Goal: Task Accomplishment & Management: Manage account settings

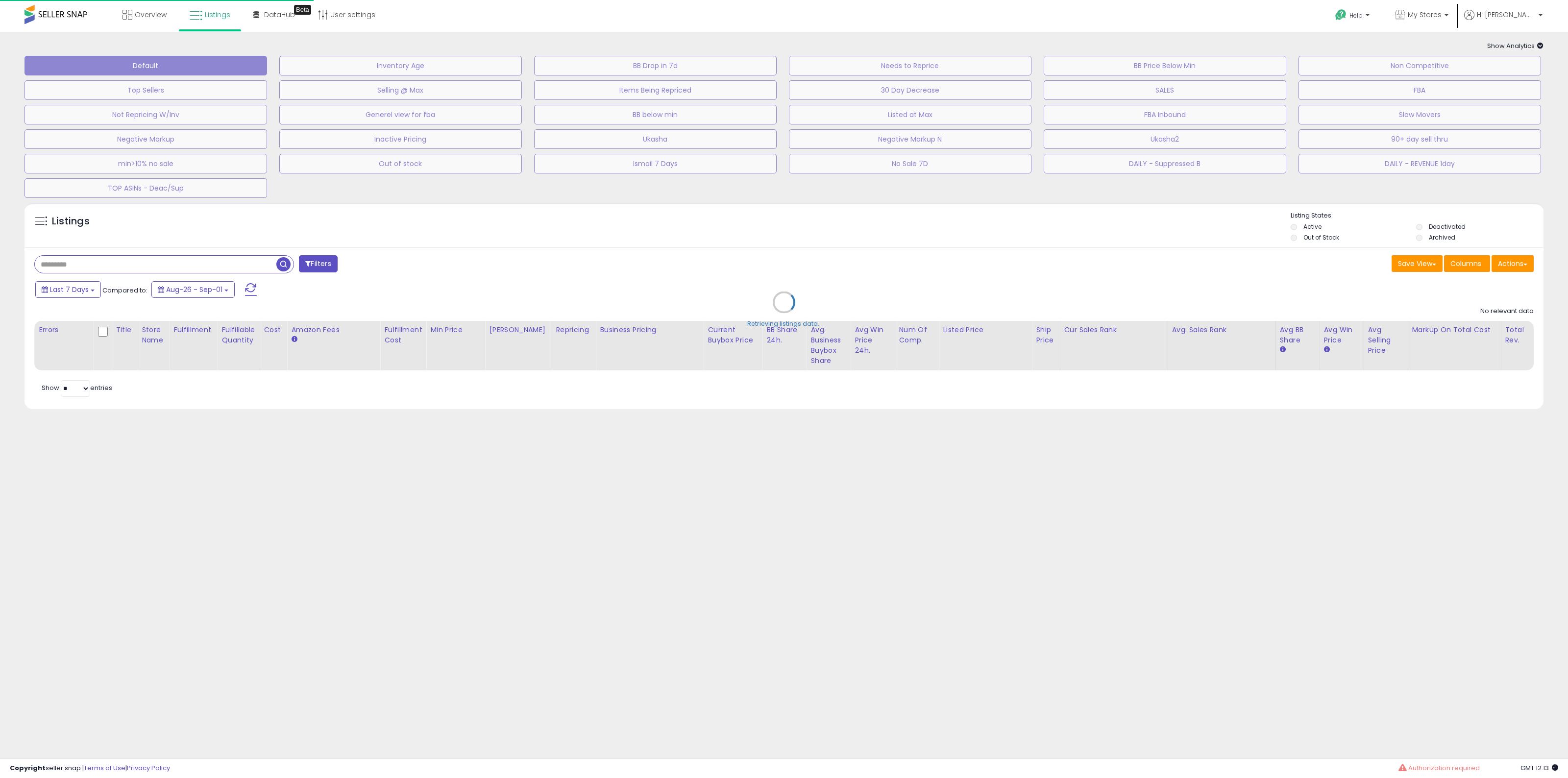
type input "*******"
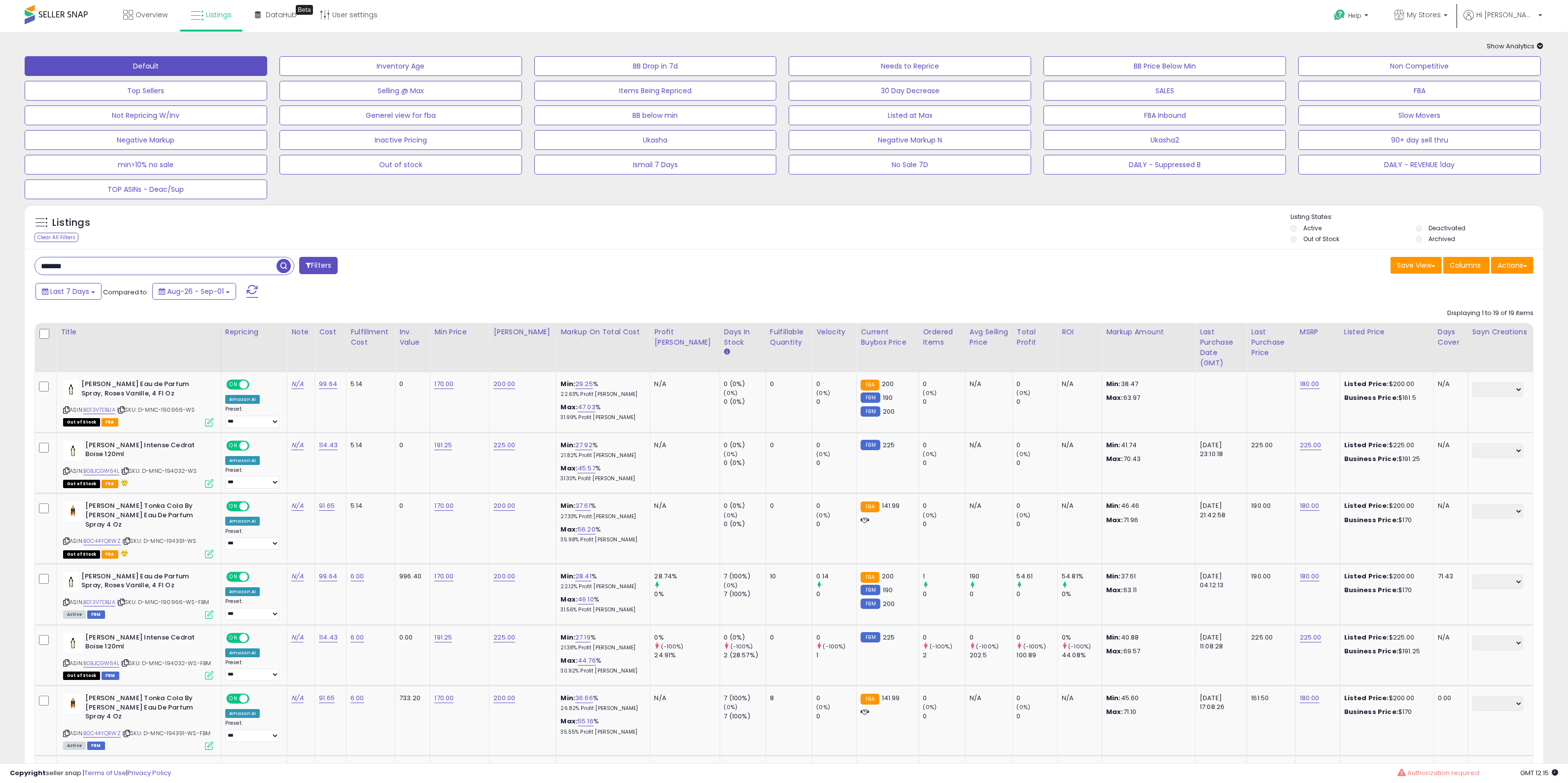
click at [1177, 178] on div "Default Inventory Age BB Drop in 7d Needs to Reprice BB Price Below Min Non Com…" at bounding box center [784, 125] width 1544 height 148
click at [1178, 169] on button "DAILY - Suppressed B" at bounding box center [1165, 165] width 243 height 20
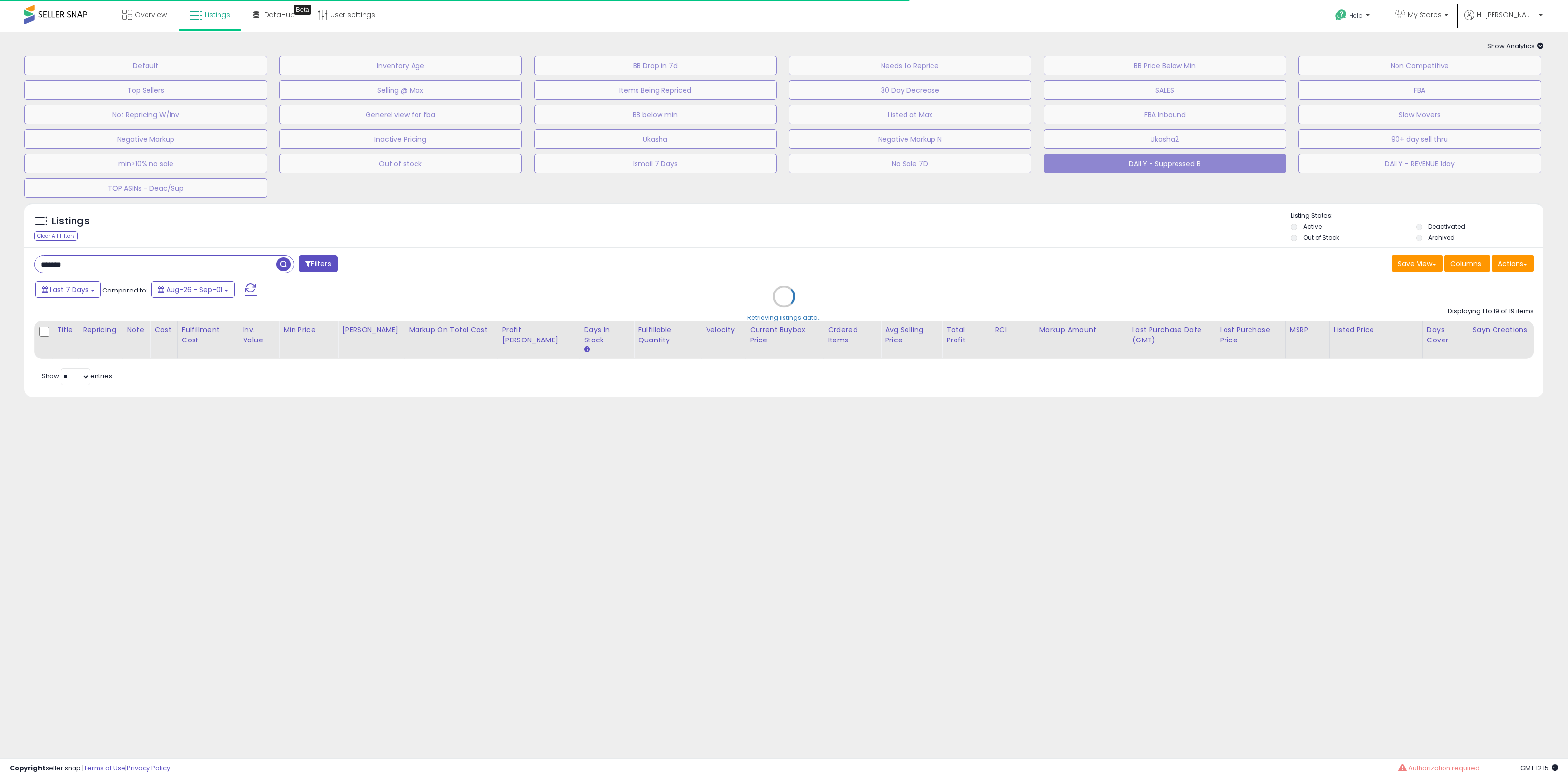
select select "**"
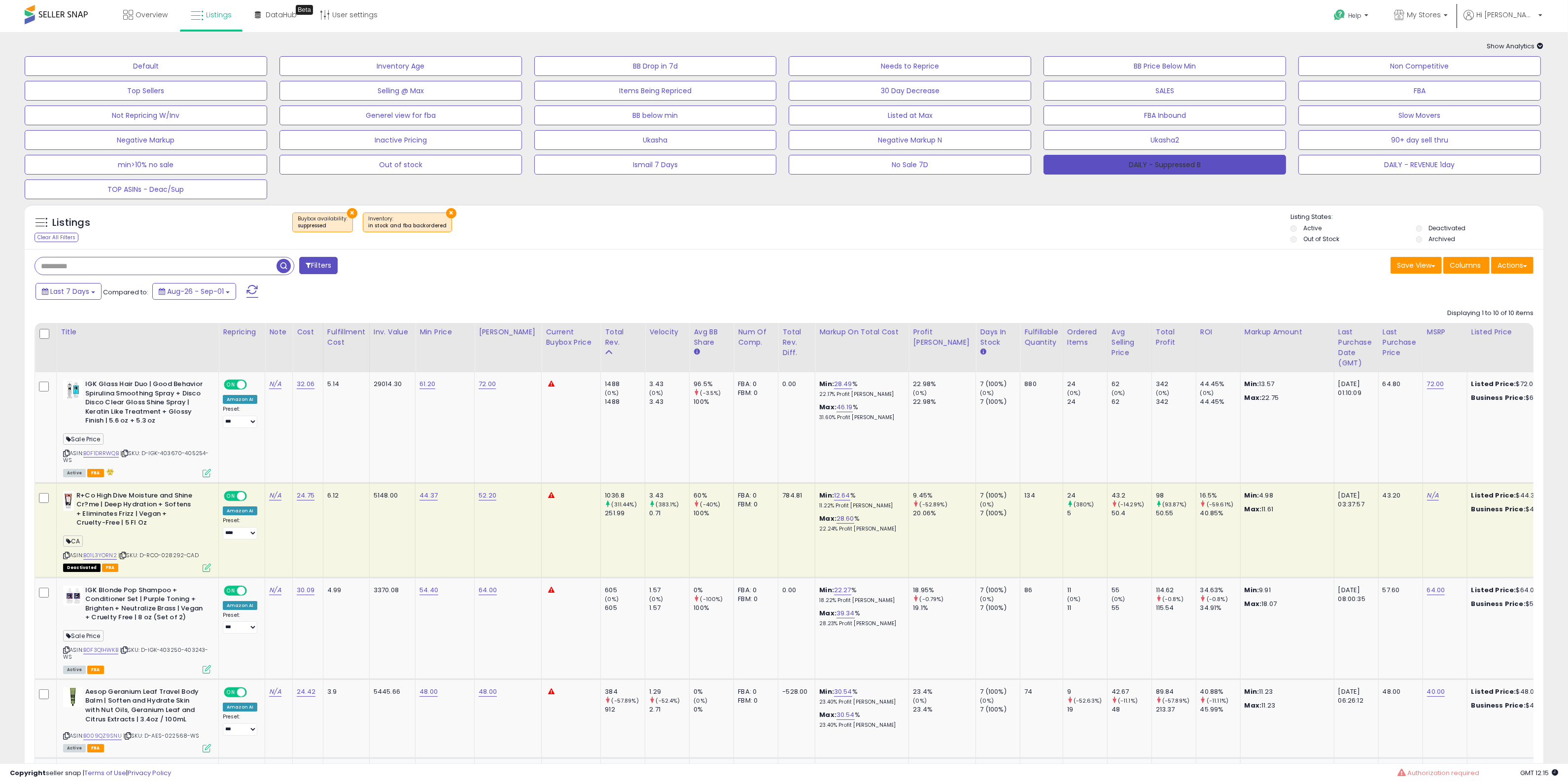
drag, startPoint x: 1108, startPoint y: 158, endPoint x: 735, endPoint y: 10, distance: 401.3
click at [1108, 158] on button "DAILY - Suppressed B" at bounding box center [1165, 165] width 243 height 20
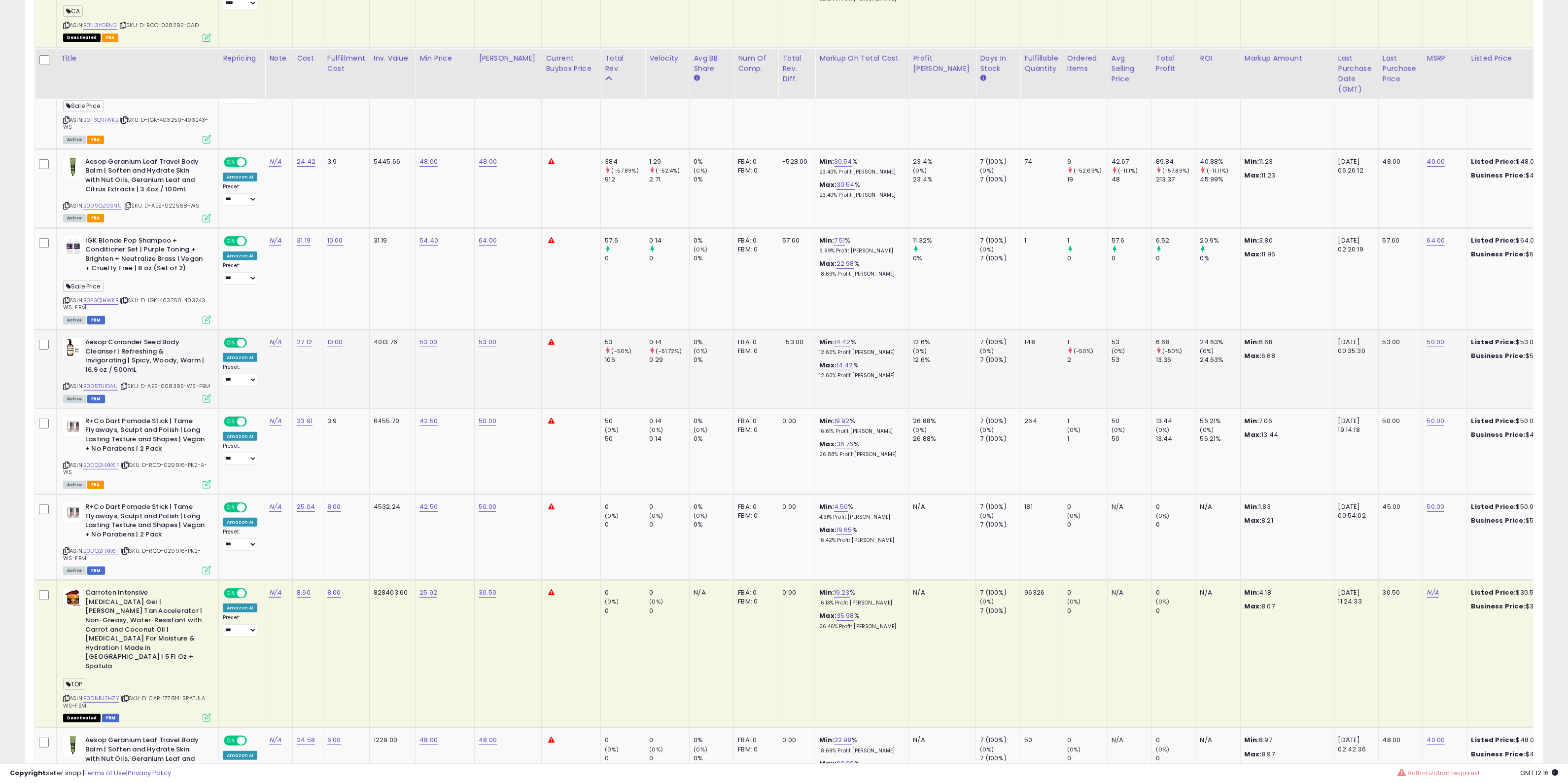
scroll to position [292, 0]
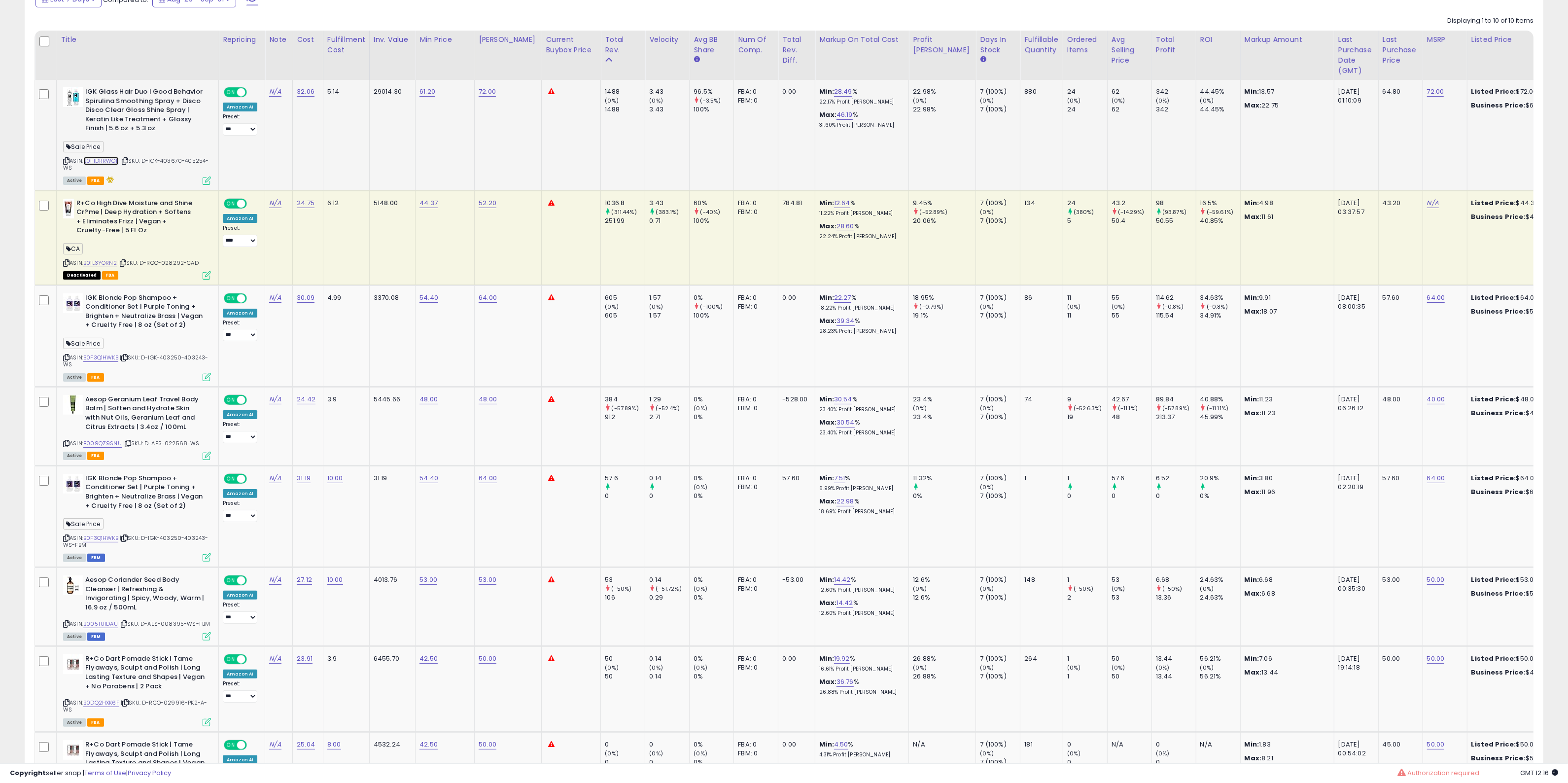
click at [91, 160] on link "B0F1DRRWQB" at bounding box center [100, 161] width 35 height 8
click at [109, 355] on link "B0F3Q1HWKB" at bounding box center [100, 357] width 35 height 8
click at [68, 161] on icon at bounding box center [66, 161] width 6 height 5
click at [67, 351] on div "Sale Price" at bounding box center [137, 345] width 148 height 14
click at [63, 355] on icon at bounding box center [66, 357] width 6 height 5
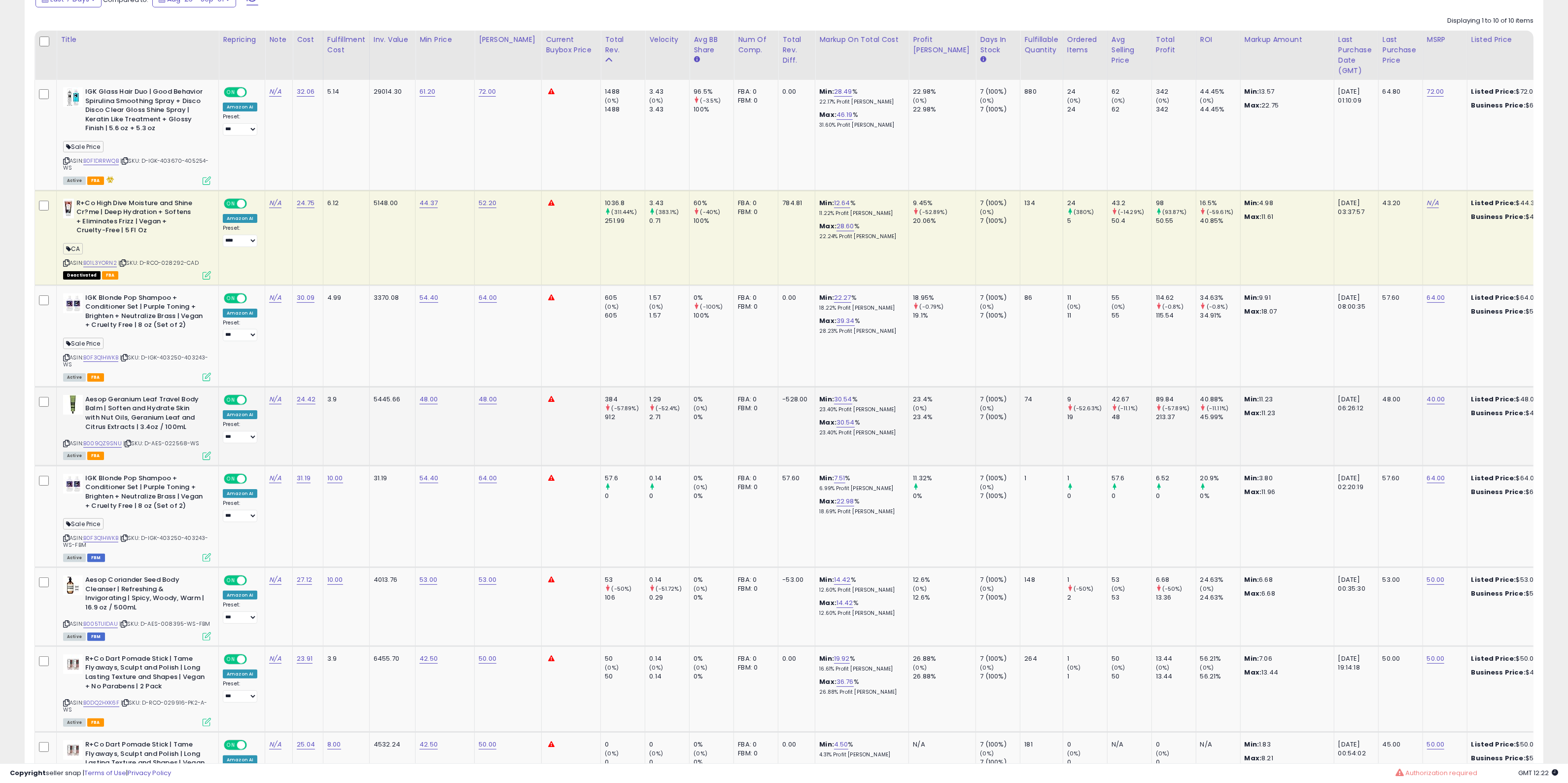
click at [67, 445] on icon at bounding box center [66, 444] width 6 height 5
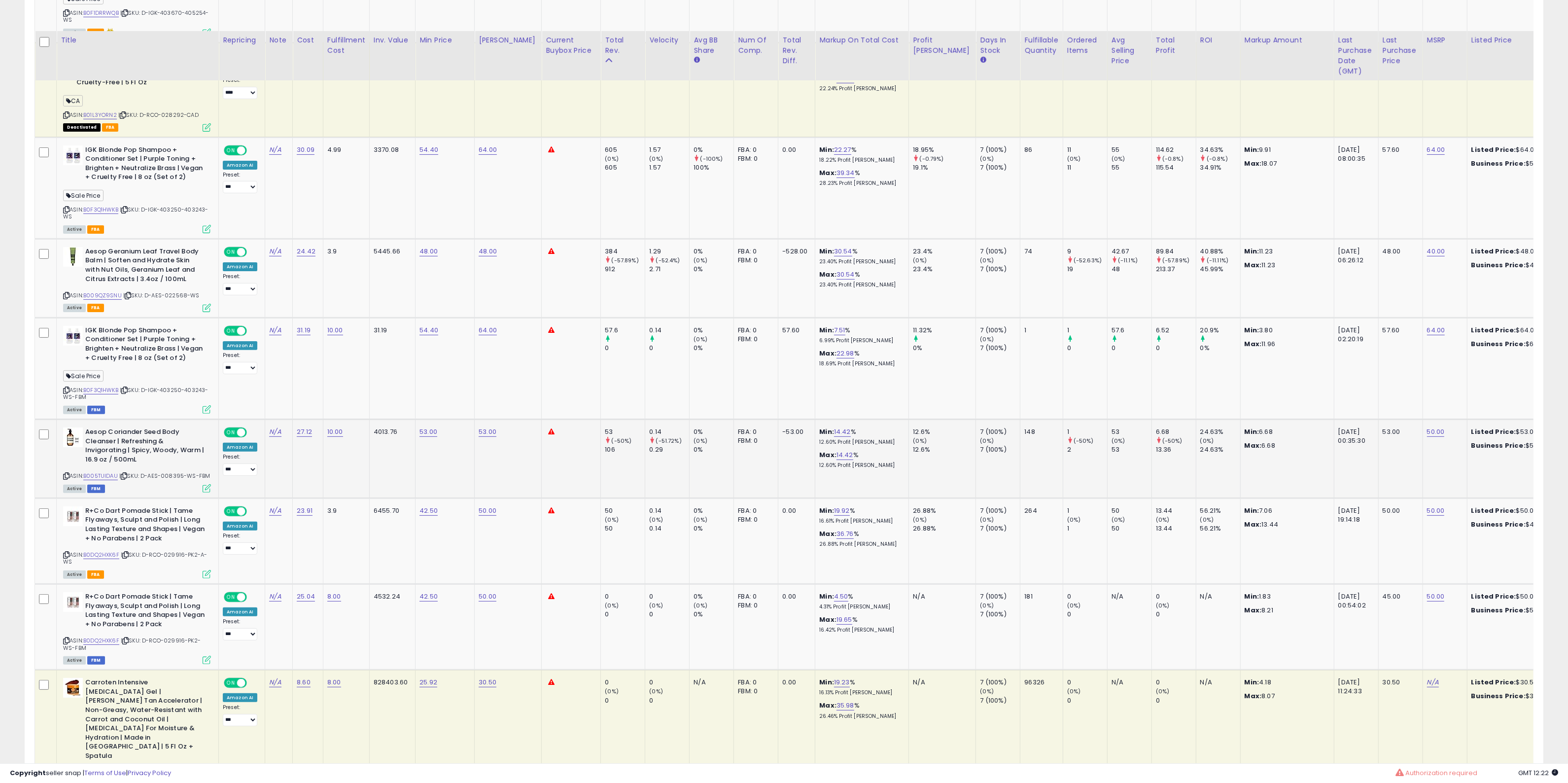
scroll to position [477, 0]
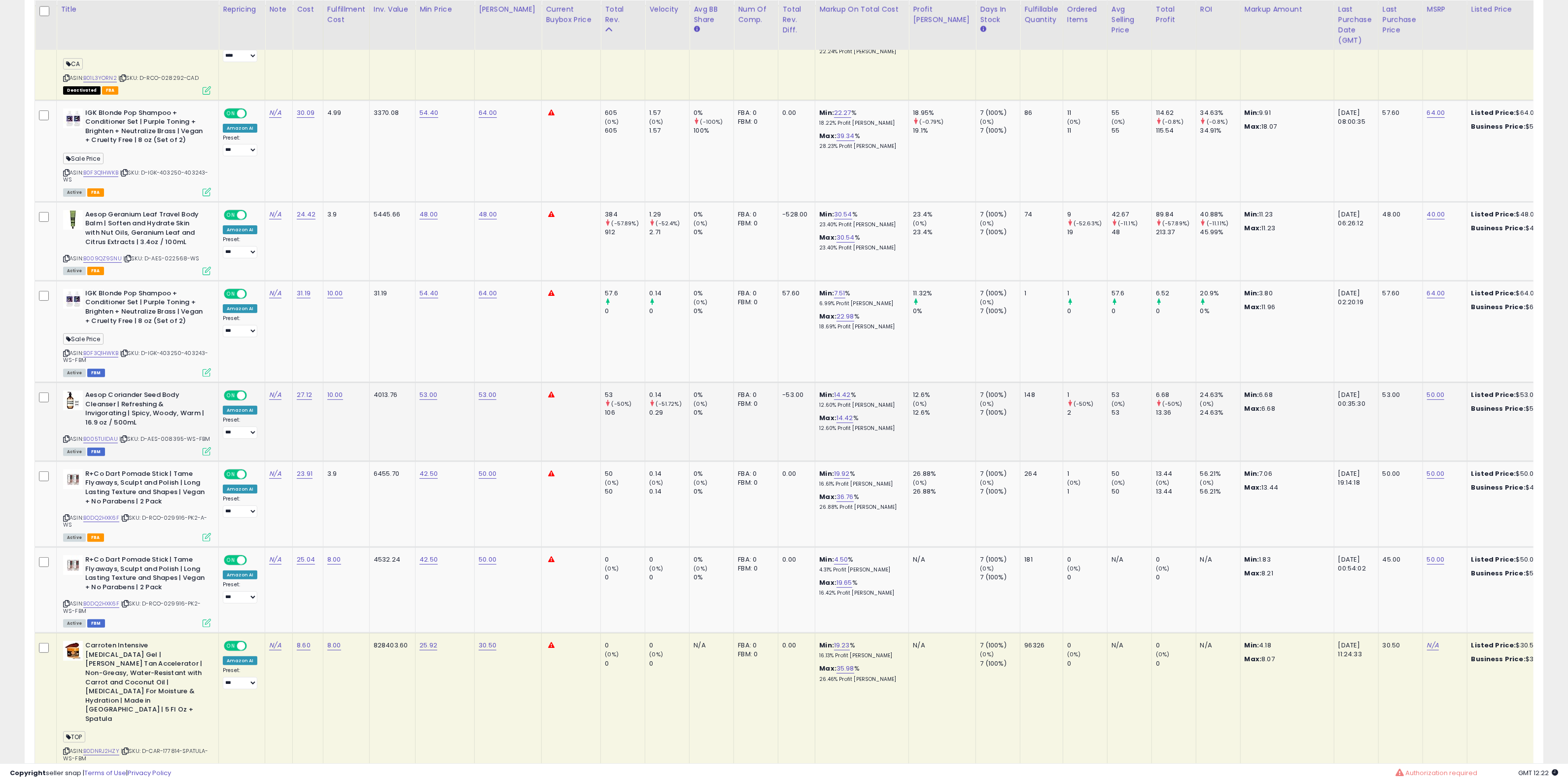
click at [65, 438] on icon at bounding box center [66, 439] width 6 height 5
click at [67, 515] on icon at bounding box center [66, 518] width 6 height 5
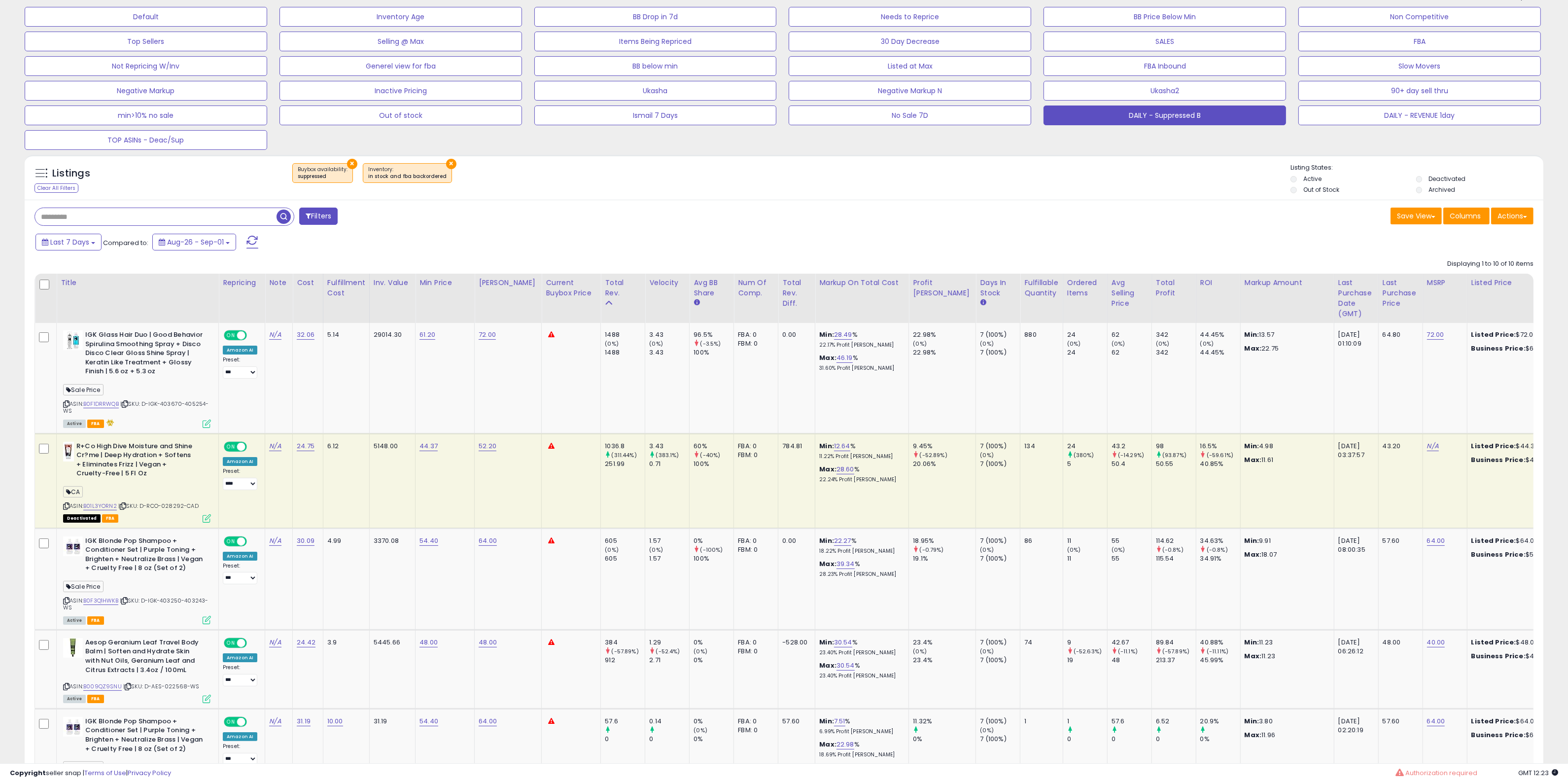
scroll to position [46, 0]
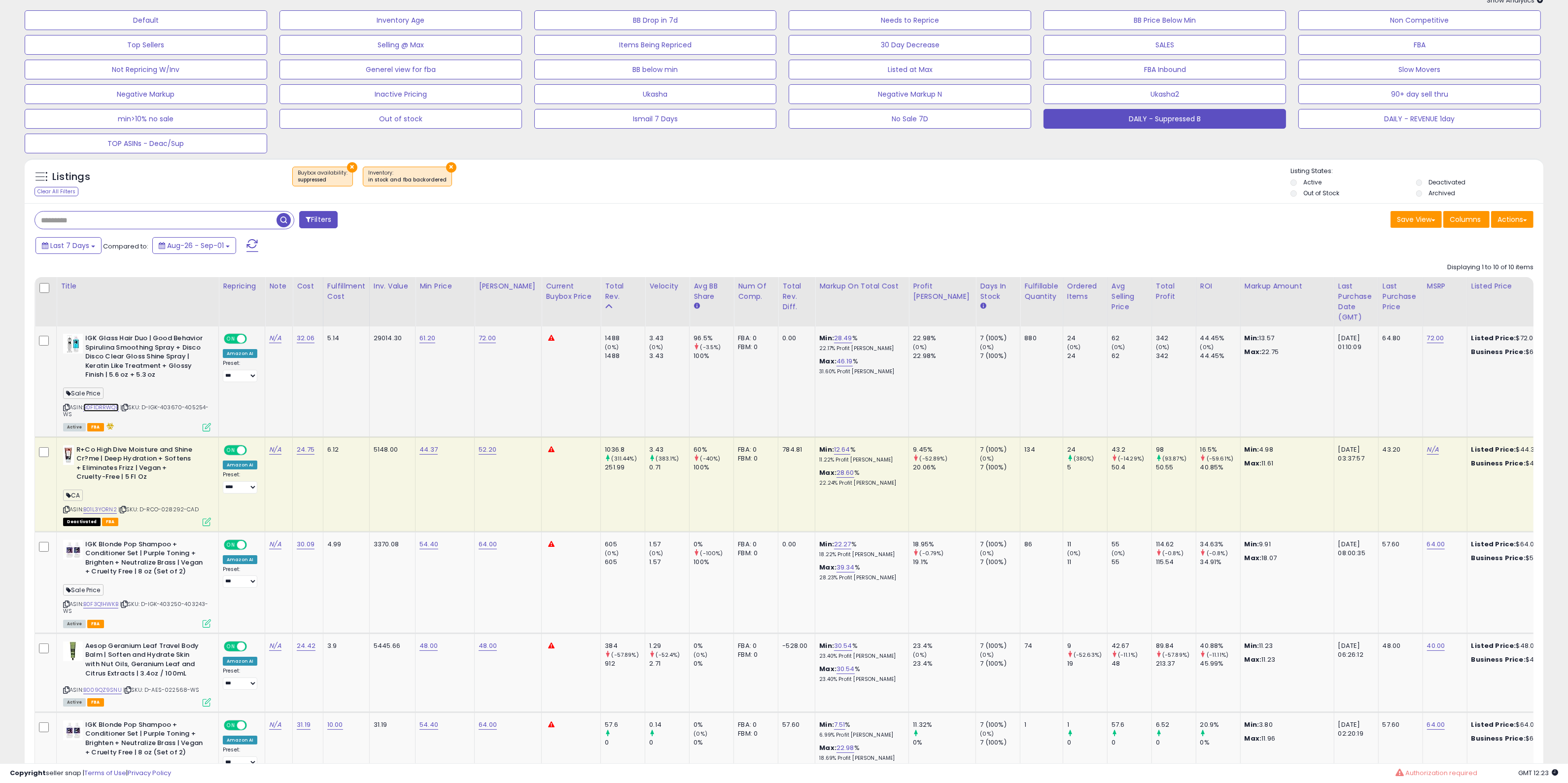
click at [101, 403] on link "B0F1DRRWQB" at bounding box center [100, 407] width 35 height 8
click at [67, 602] on icon at bounding box center [66, 604] width 6 height 5
click at [126, 603] on icon at bounding box center [124, 604] width 6 height 5
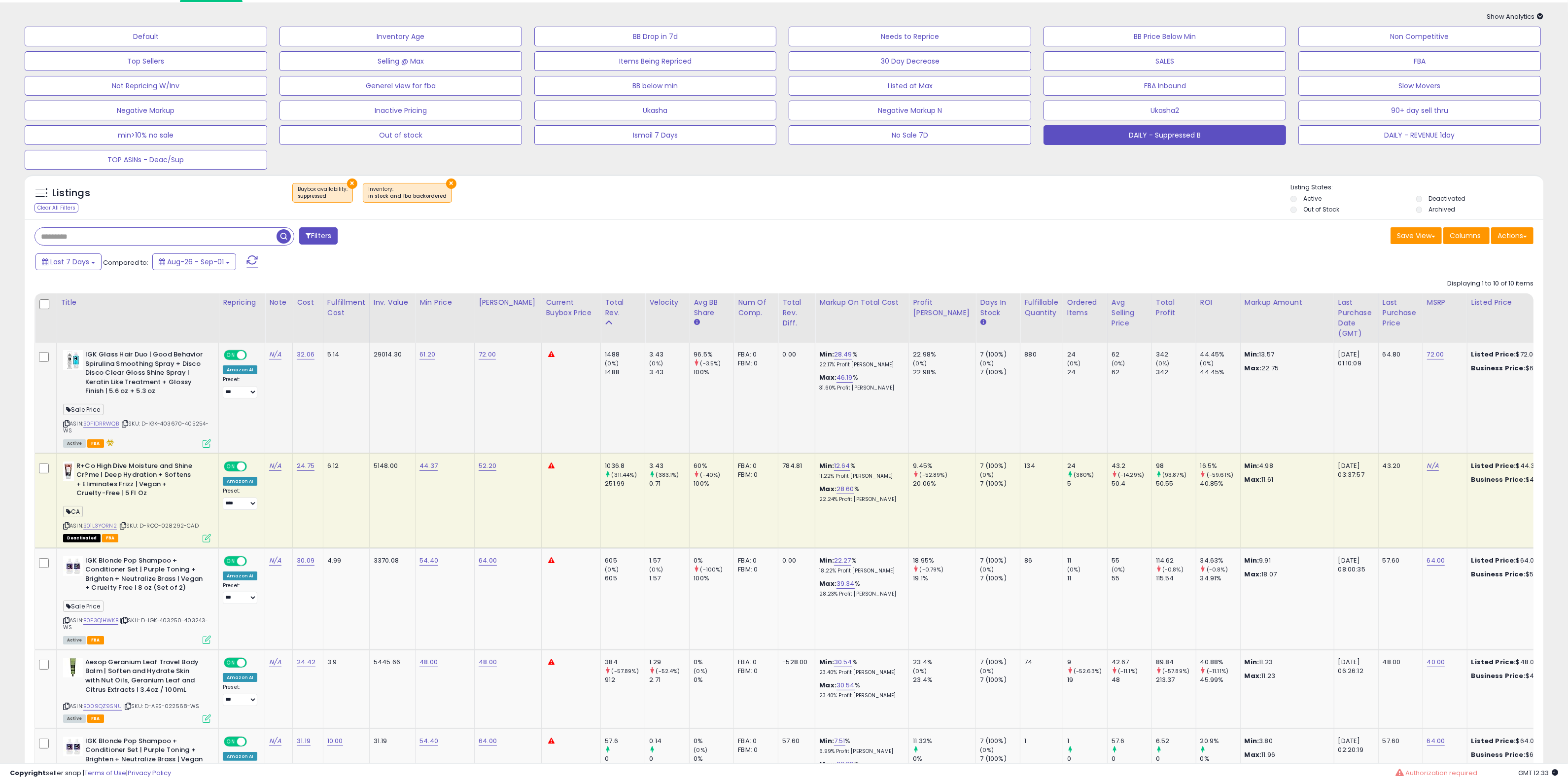
scroll to position [61, 0]
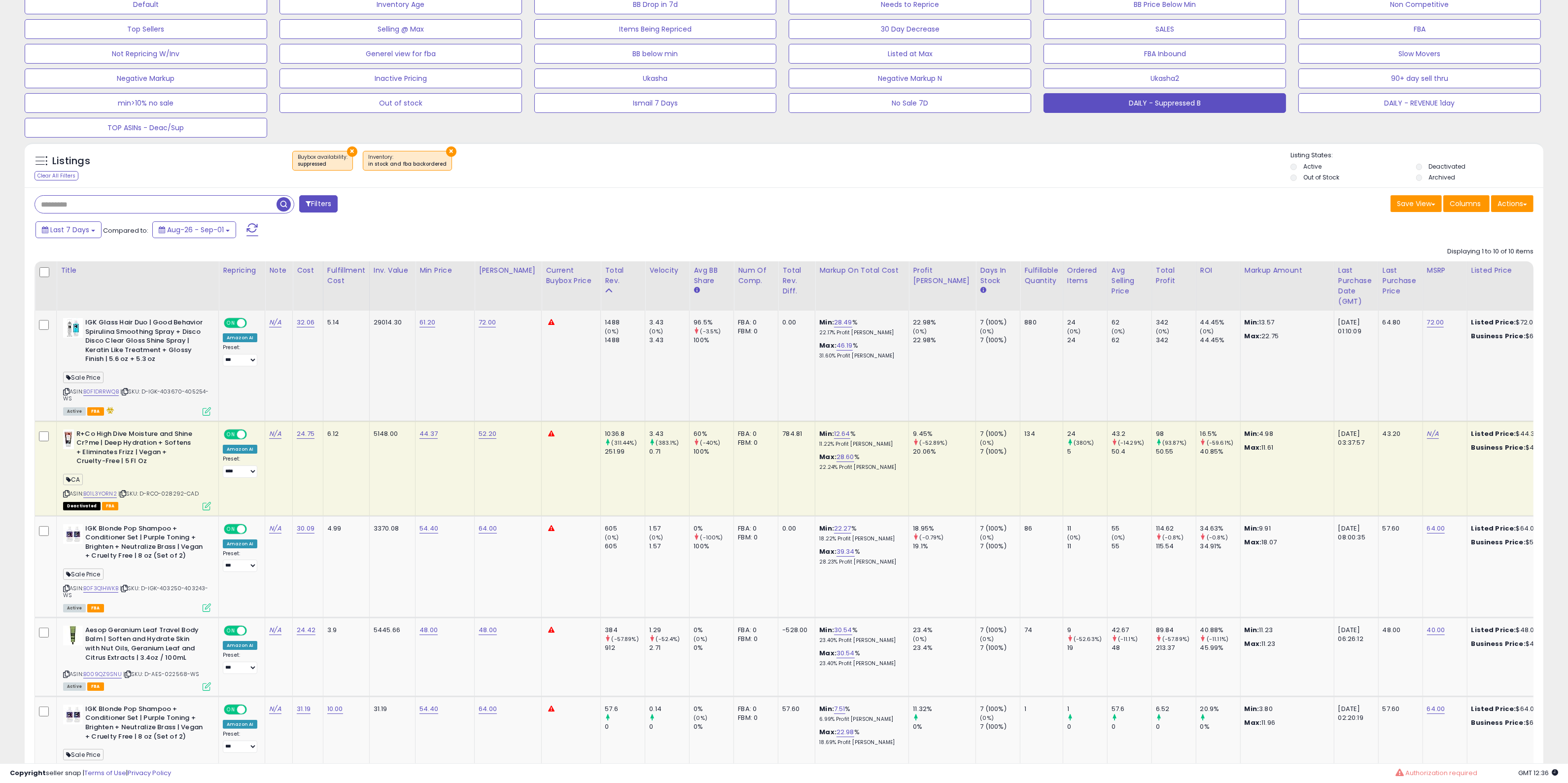
click at [67, 389] on icon at bounding box center [66, 392] width 6 height 5
click at [68, 390] on icon at bounding box center [66, 392] width 6 height 5
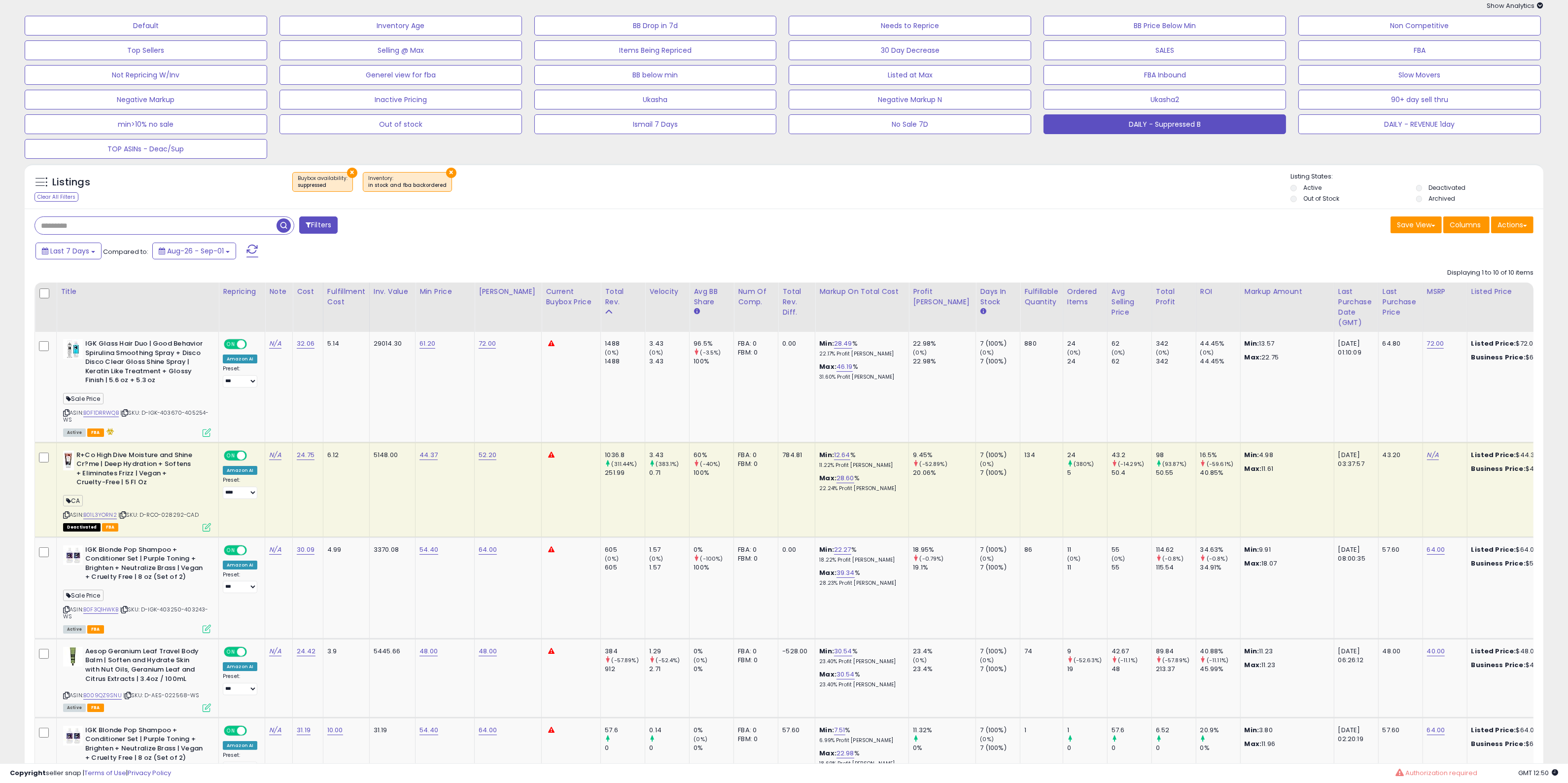
scroll to position [0, 0]
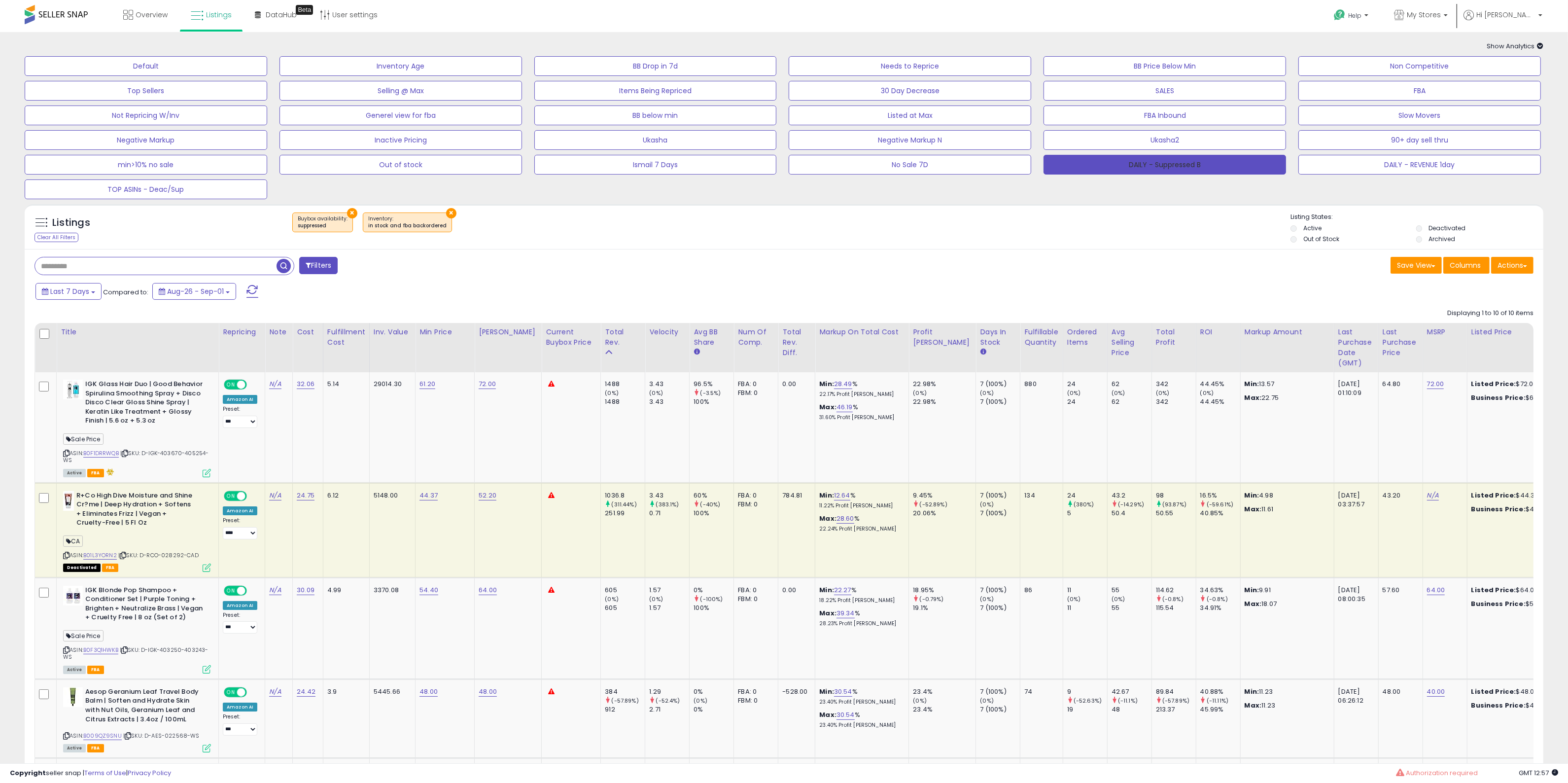
click at [1123, 163] on button "DAILY - Suppressed B" at bounding box center [1165, 165] width 243 height 20
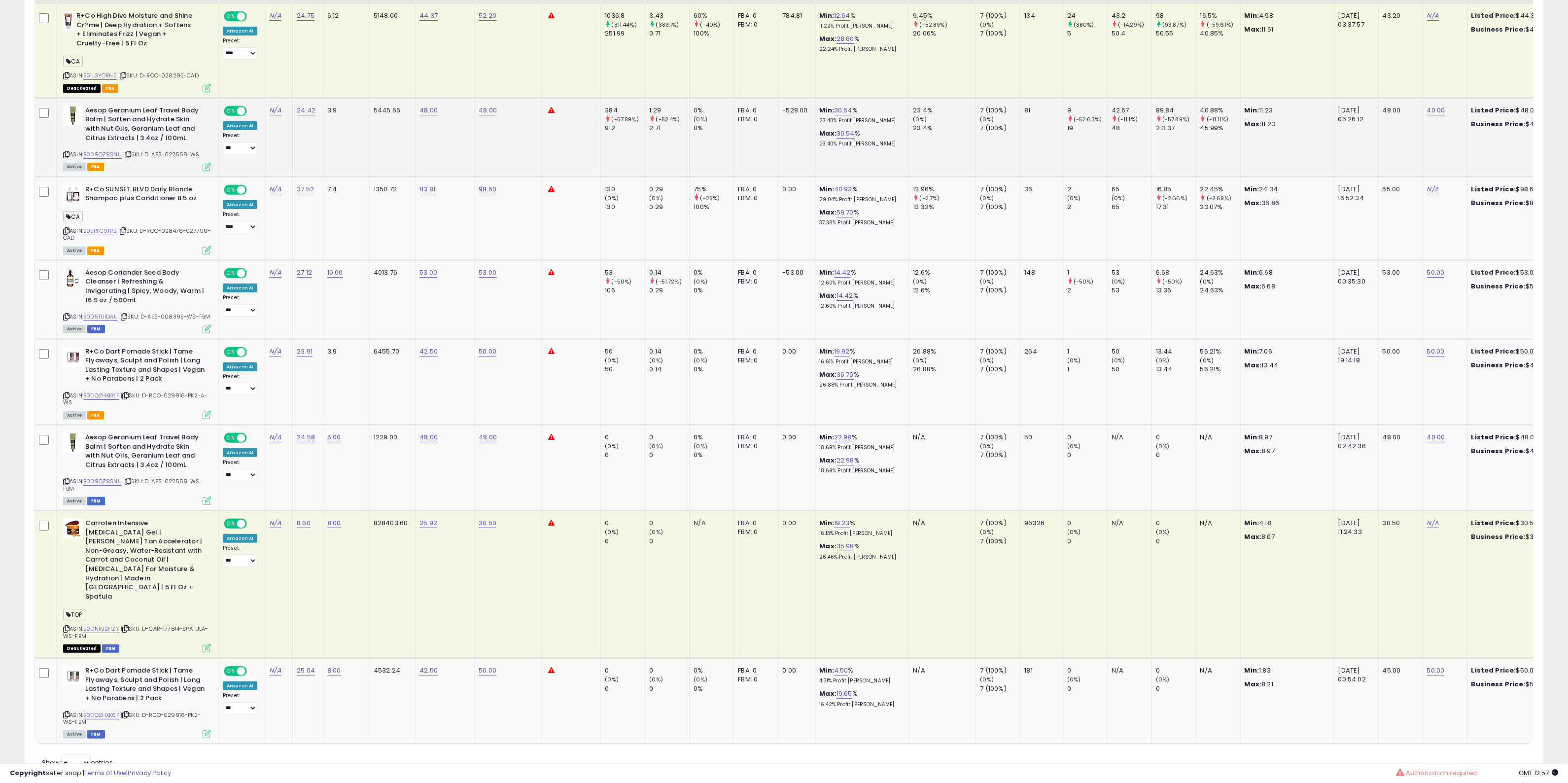
scroll to position [369, 0]
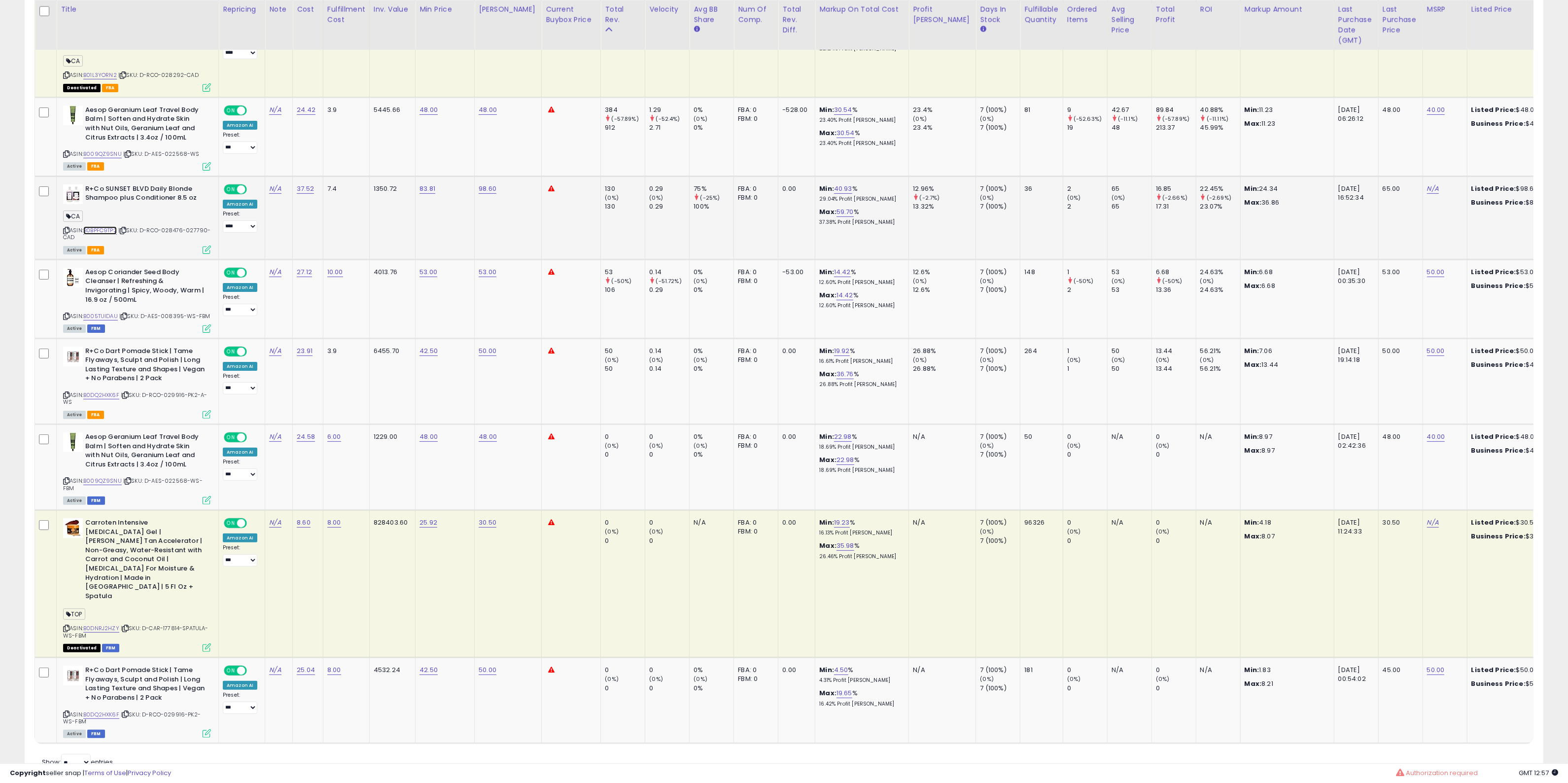
click at [99, 230] on link "B0BPFC9TP2" at bounding box center [99, 230] width 33 height 8
click at [209, 247] on icon at bounding box center [207, 249] width 8 height 8
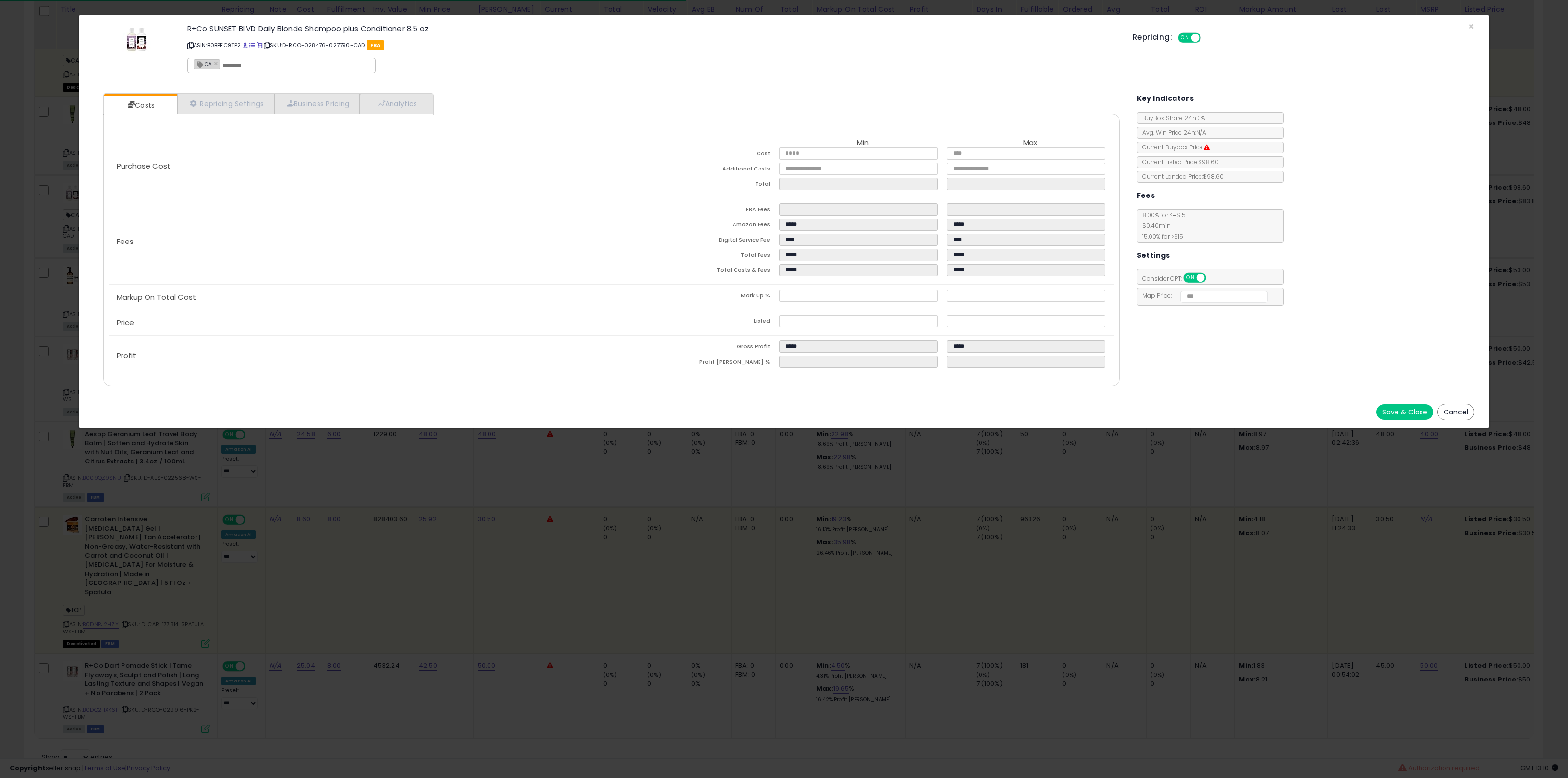
click at [1460, 403] on div "Save & Close Cancel" at bounding box center [784, 412] width 1395 height 32
click at [1461, 410] on button "Cancel" at bounding box center [1456, 411] width 38 height 17
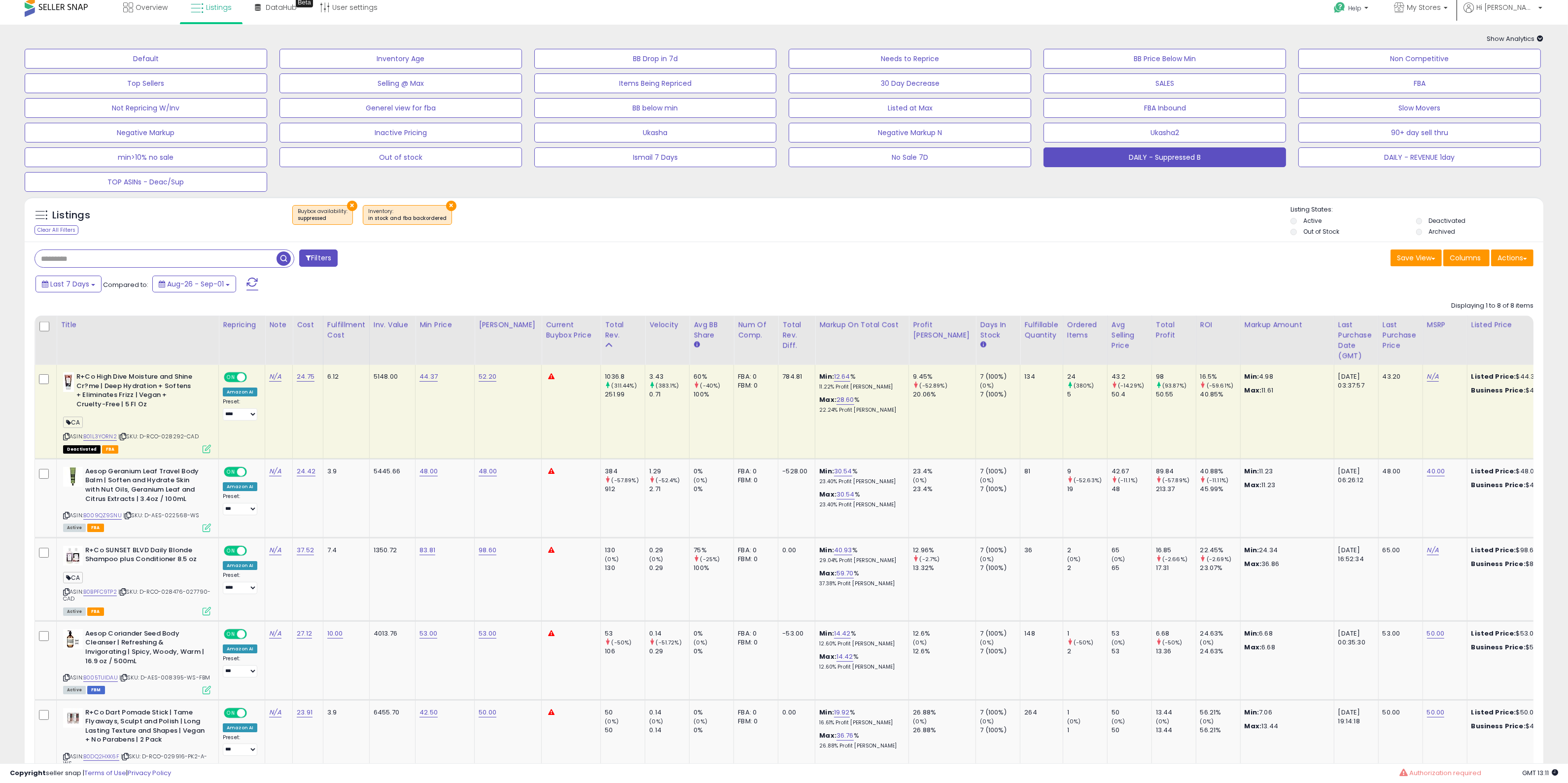
scroll to position [0, 0]
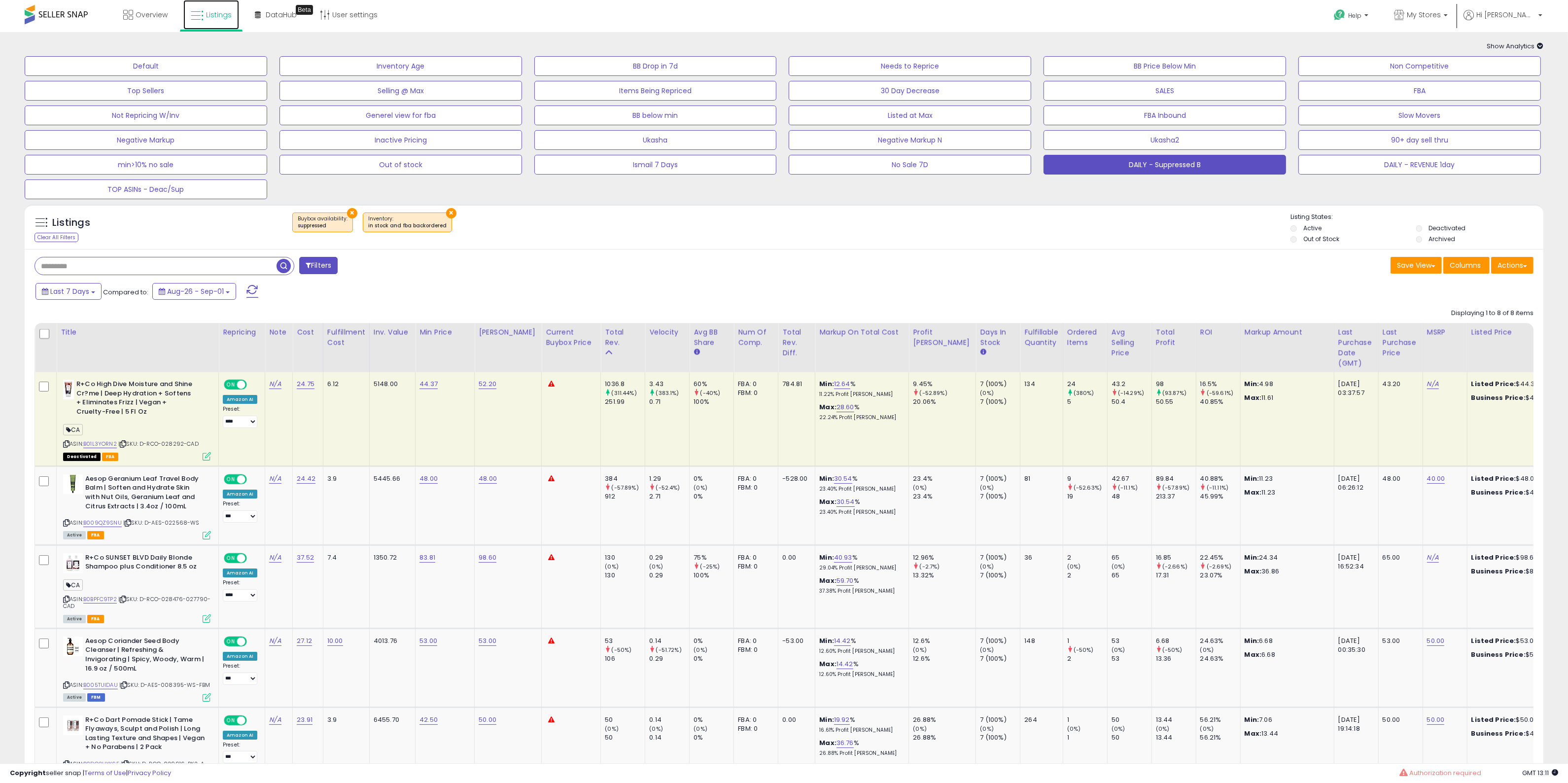
click at [222, 15] on span "Listings" at bounding box center [218, 14] width 25 height 10
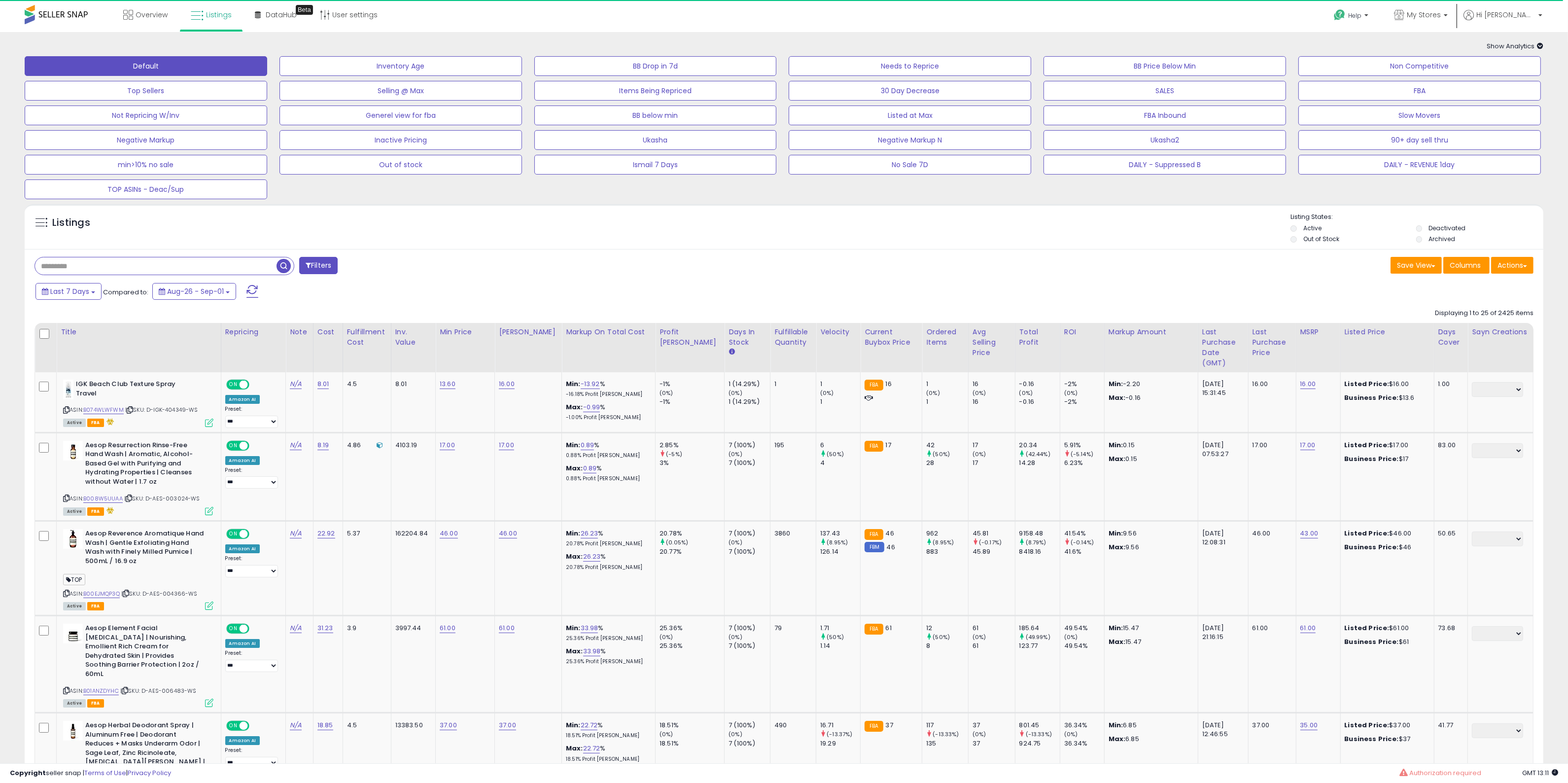
click at [240, 259] on input "text" at bounding box center [156, 265] width 242 height 17
paste input "*****"
click at [249, 287] on span at bounding box center [252, 291] width 12 height 13
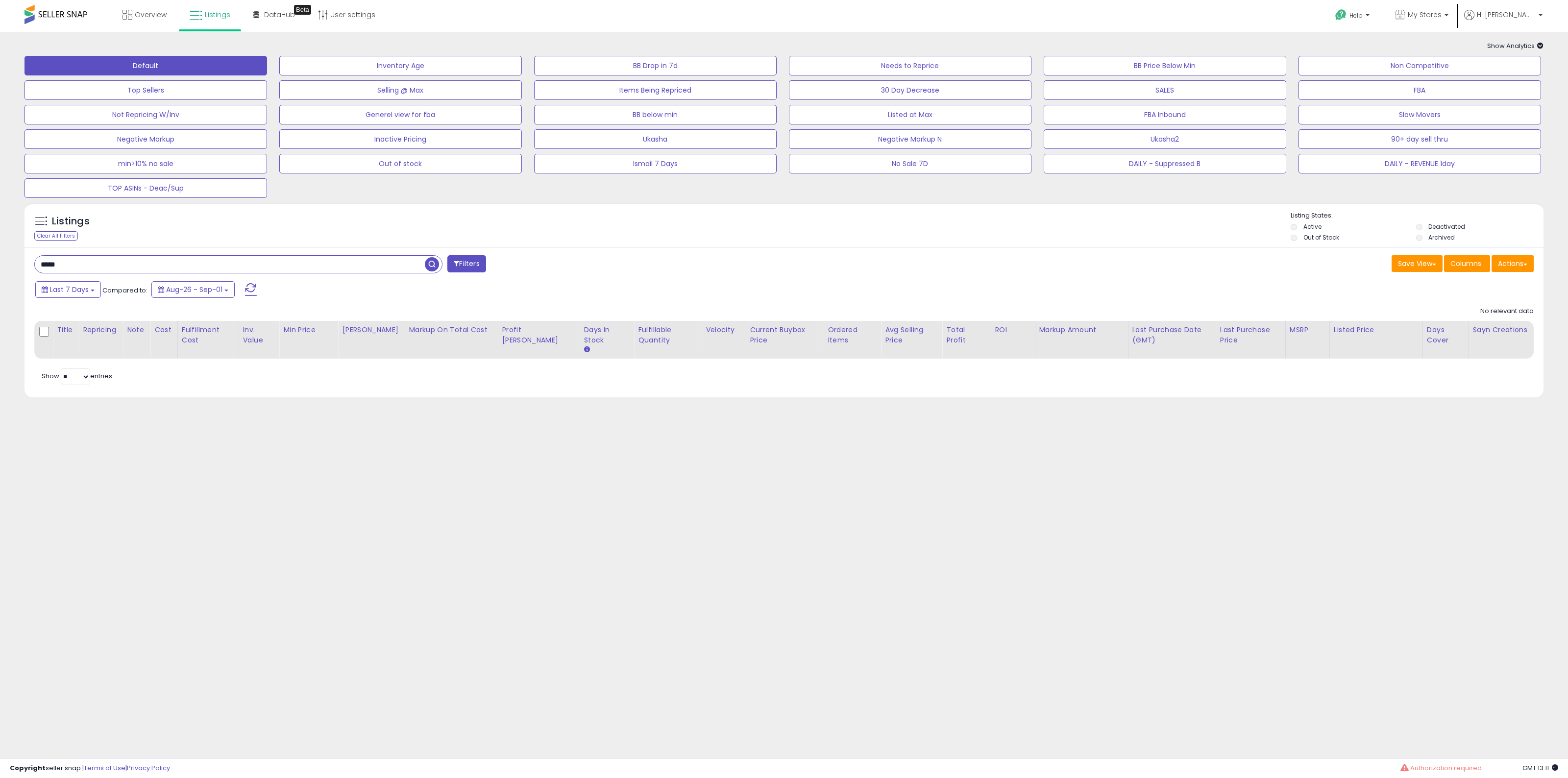
click at [252, 270] on input "*****" at bounding box center [230, 264] width 390 height 17
paste input "*****"
type input "**********"
click at [247, 288] on span at bounding box center [250, 290] width 12 height 13
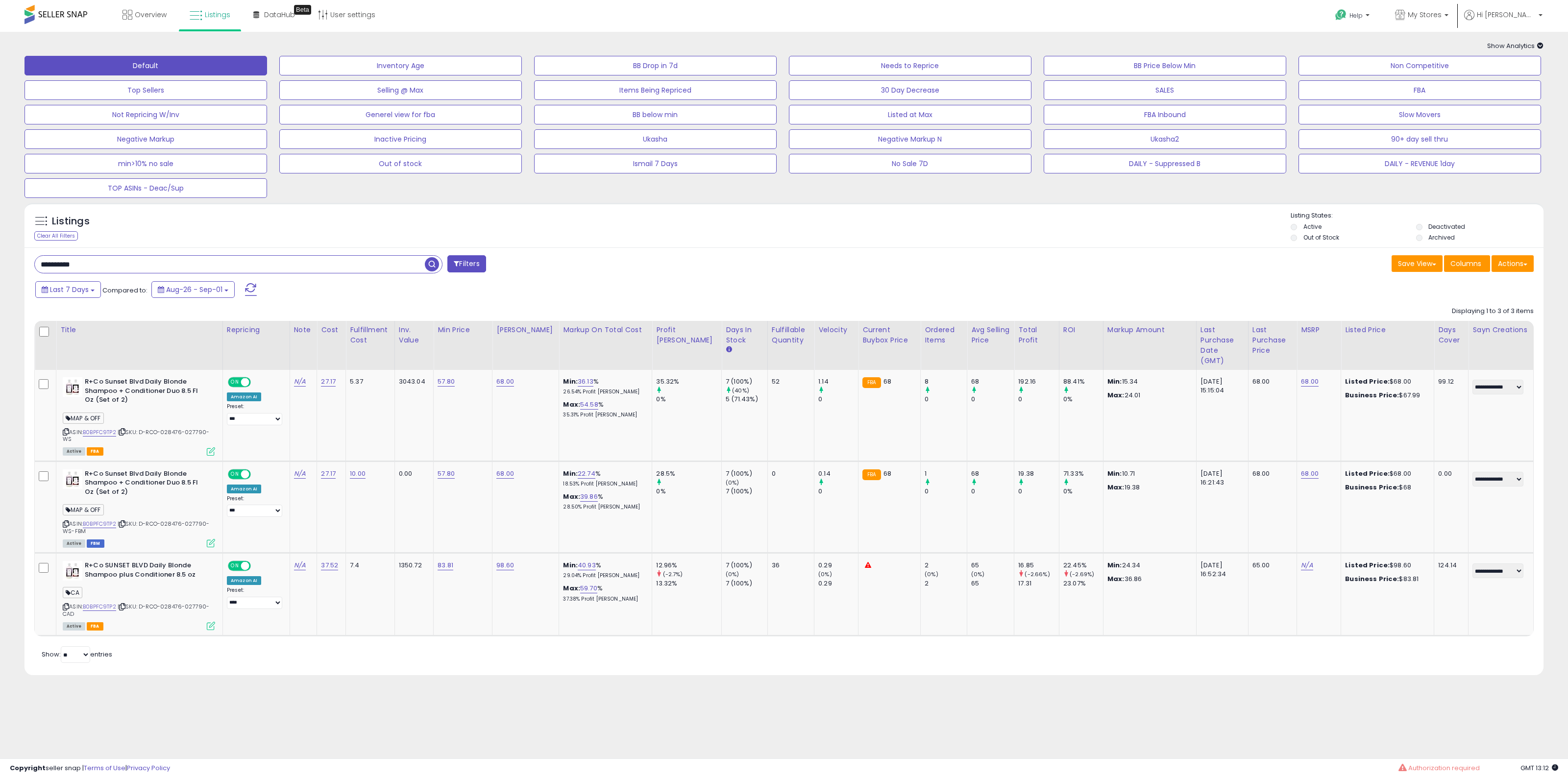
click at [1025, 272] on div "Save View Save As New View Update Current View Columns Actions Import Export Vi…" at bounding box center [1162, 264] width 757 height 19
click at [215, 621] on icon at bounding box center [211, 625] width 8 height 8
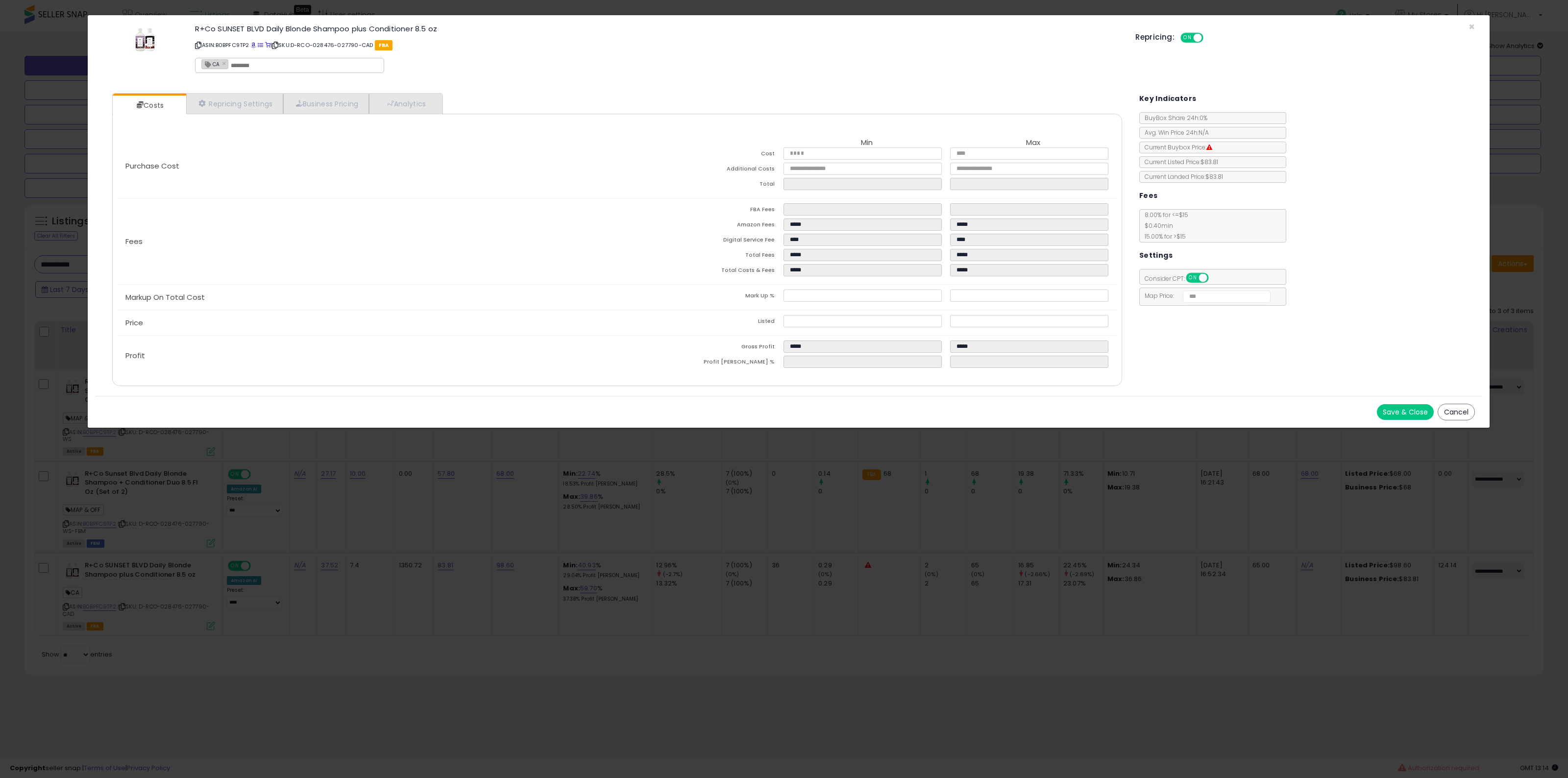
click at [1457, 417] on button "Cancel" at bounding box center [1456, 411] width 38 height 17
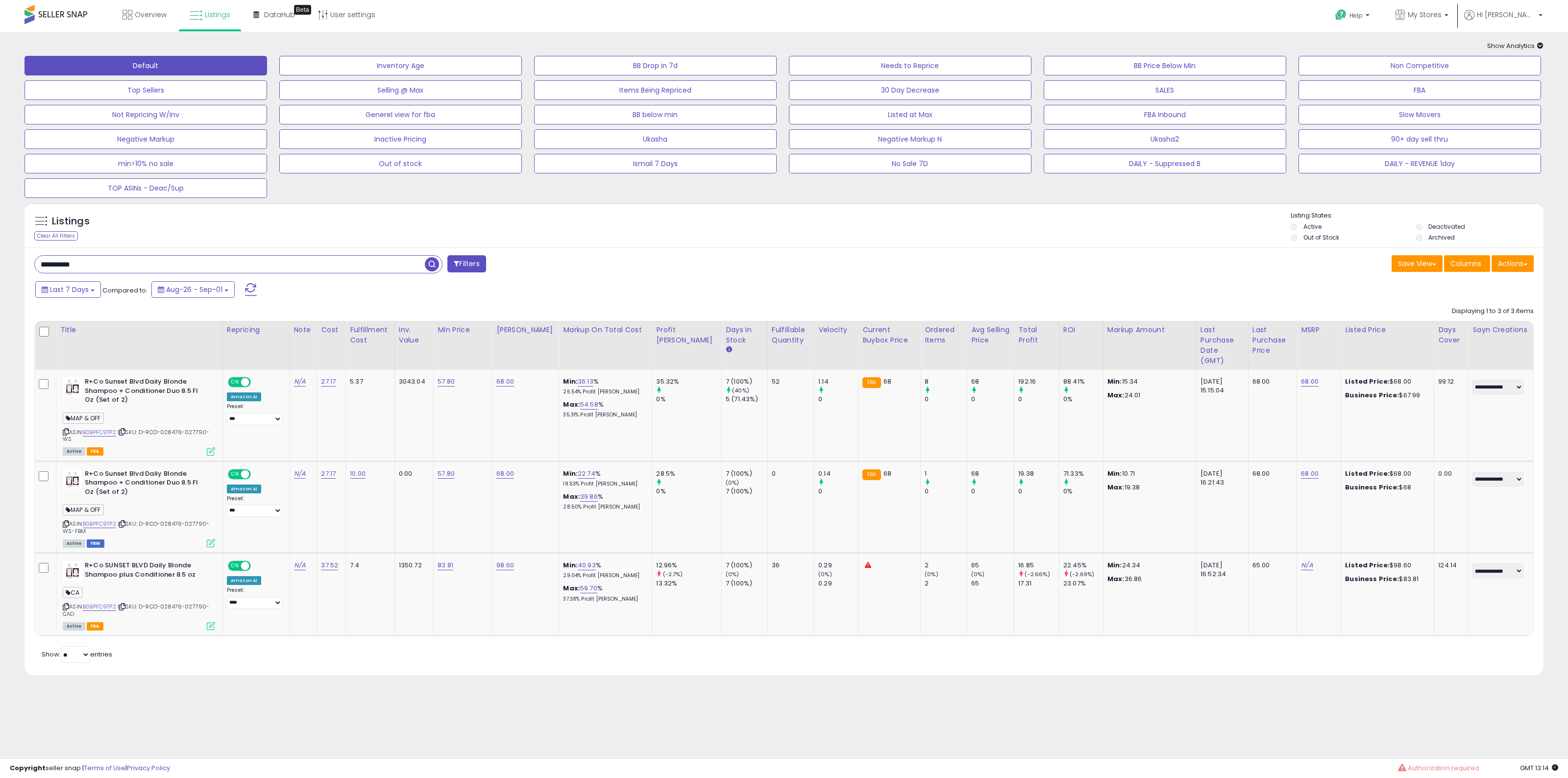
click at [966, 277] on div "**********" at bounding box center [784, 461] width 1519 height 428
